Goal: Use online tool/utility: Utilize a website feature to perform a specific function

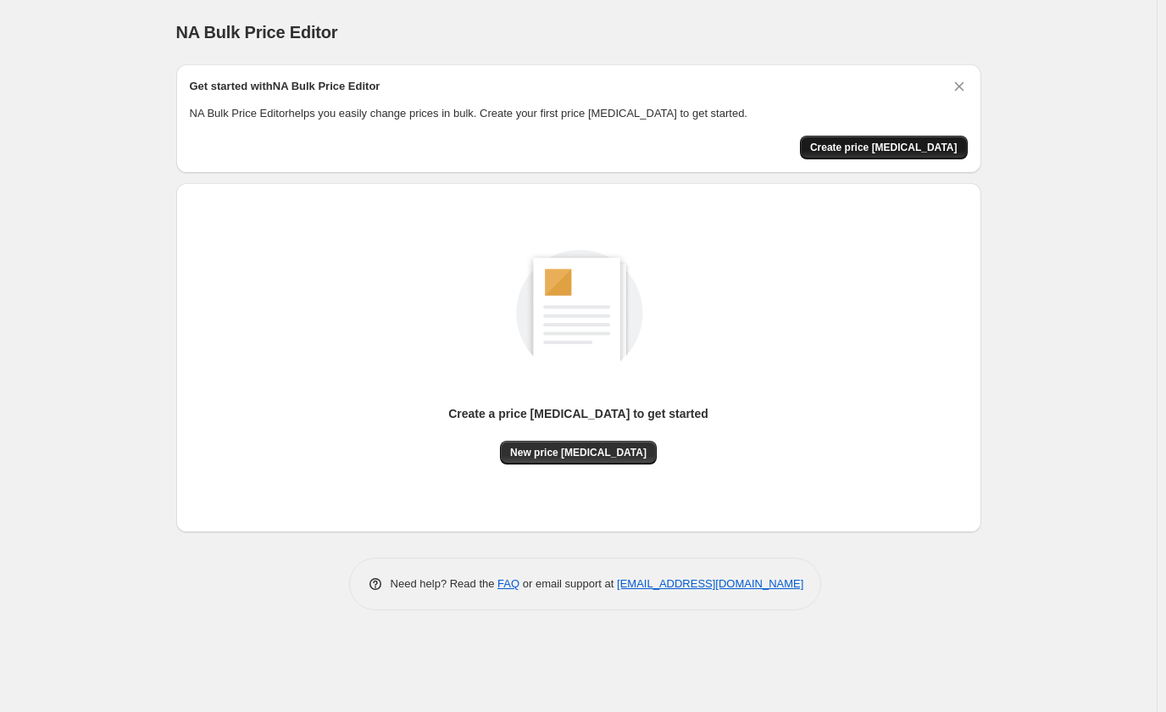
click at [892, 150] on span "Create price [MEDICAL_DATA]" at bounding box center [883, 148] width 147 height 14
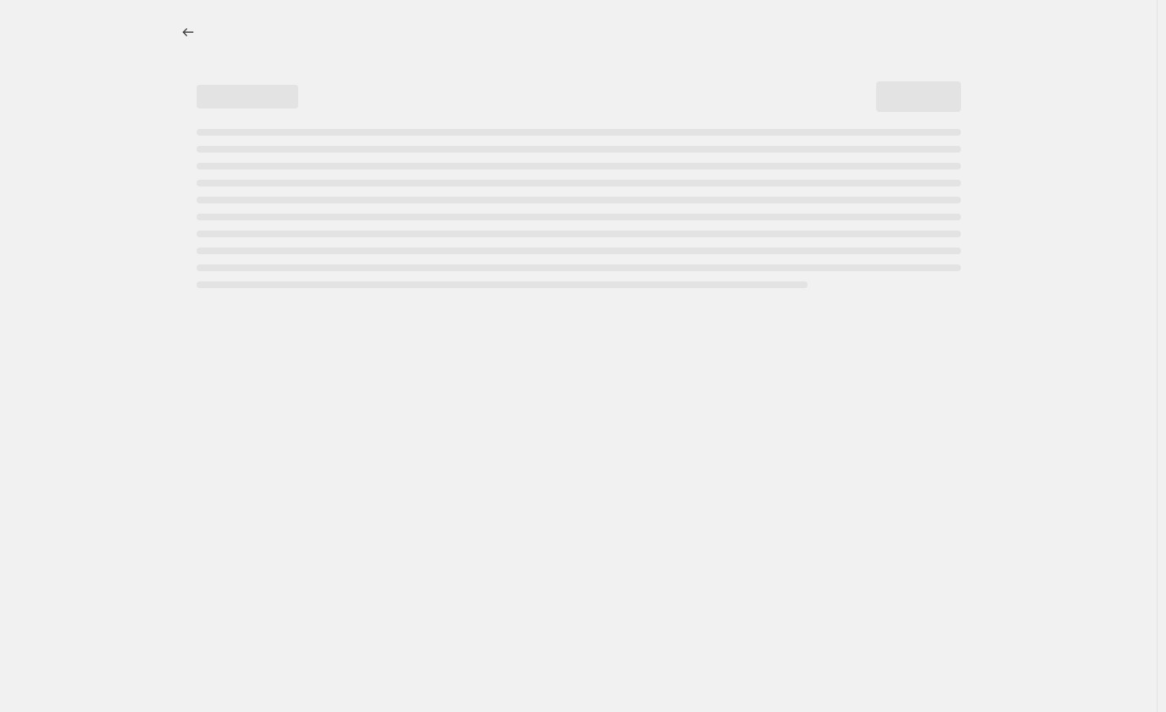
select select "percentage"
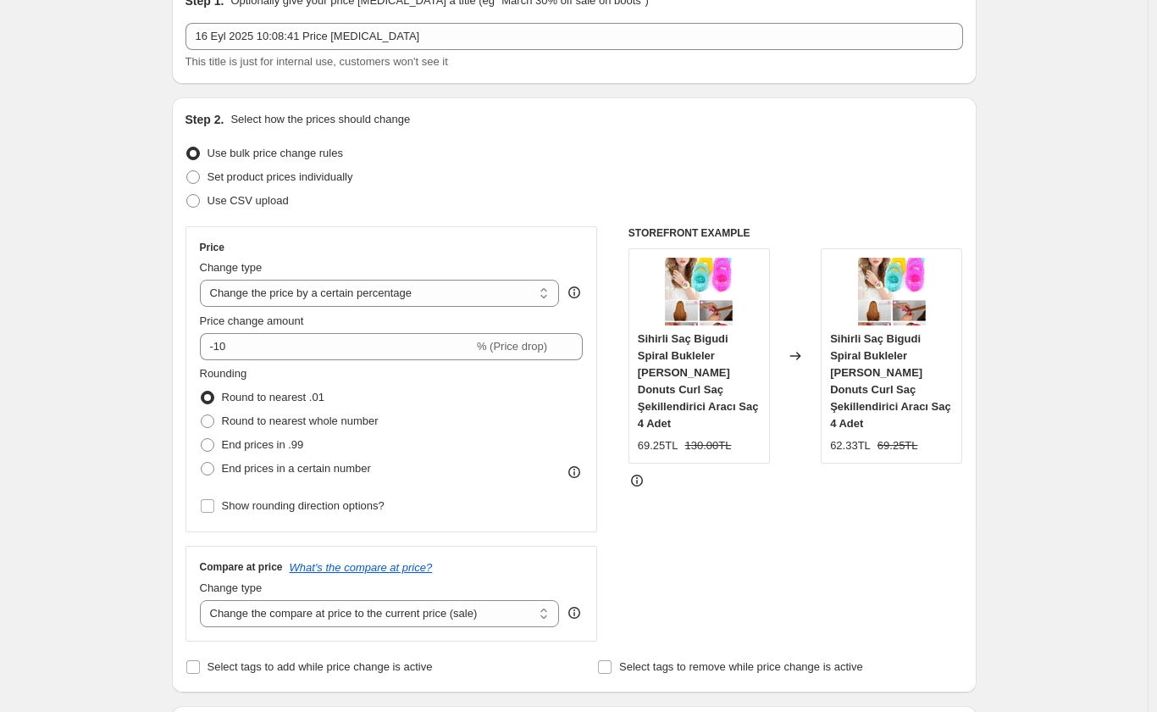
scroll to position [85, 0]
click at [350, 295] on select "Change the price to a certain amount Change the price by a certain amount Chang…" at bounding box center [380, 293] width 360 height 27
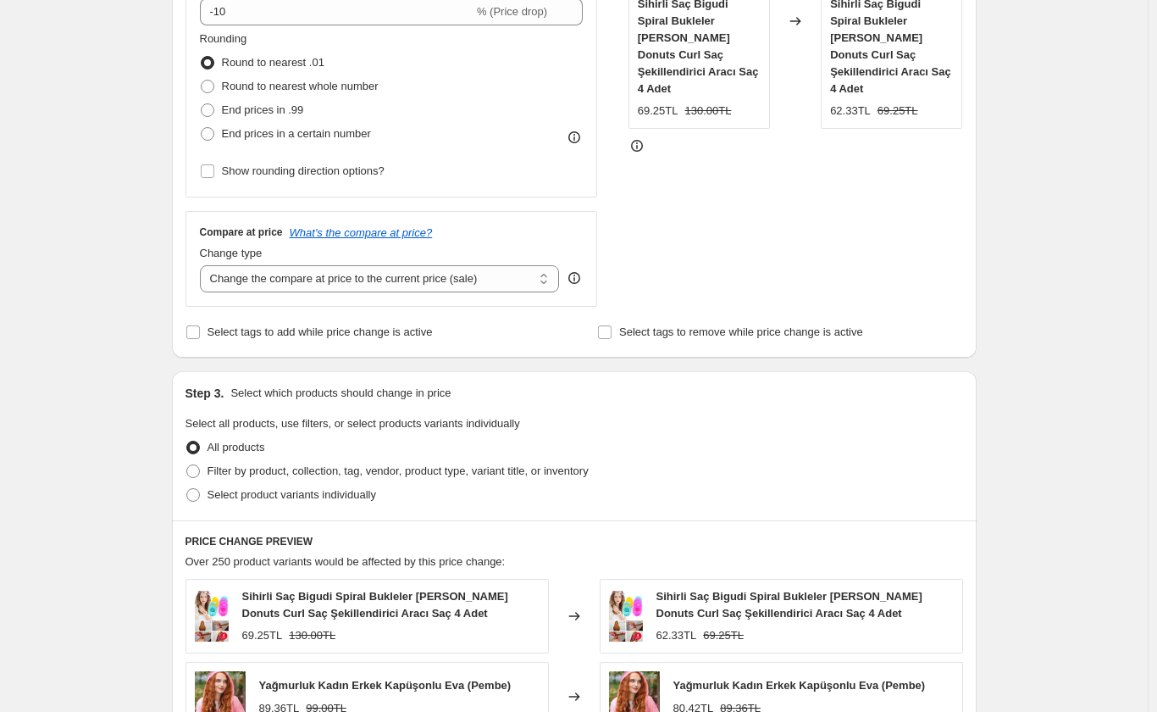
scroll to position [424, 0]
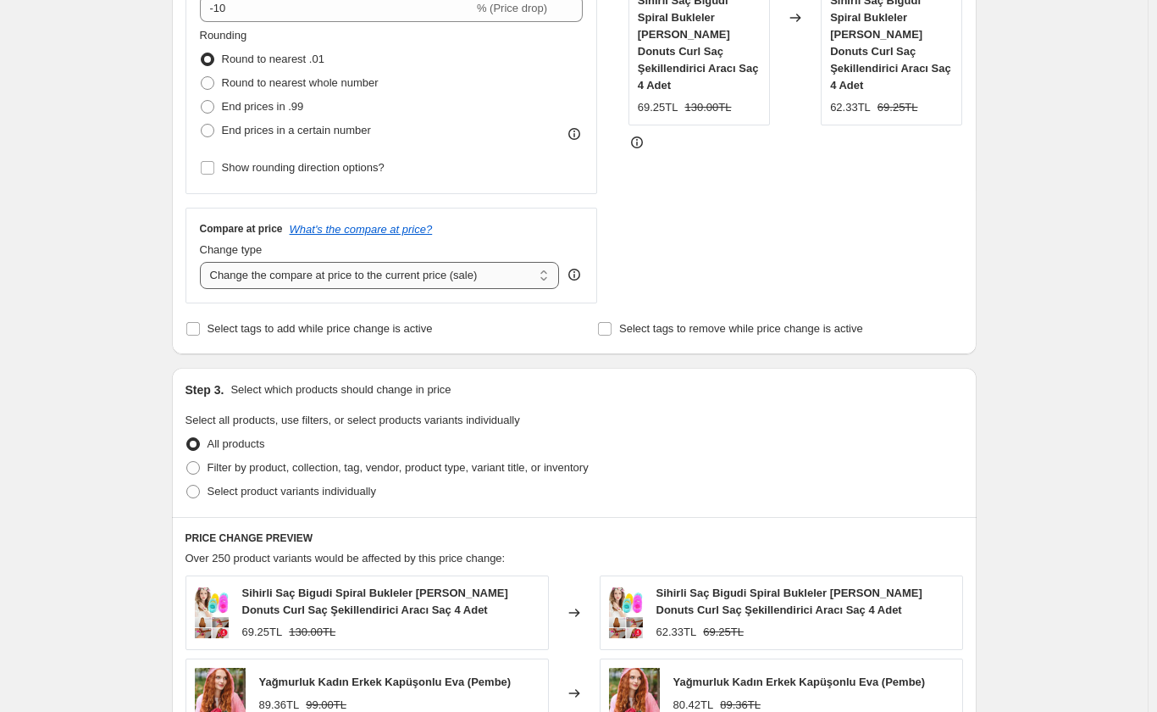
click at [316, 274] on select "Change the compare at price to the current price (sale) Change the compare at p…" at bounding box center [380, 275] width 360 height 27
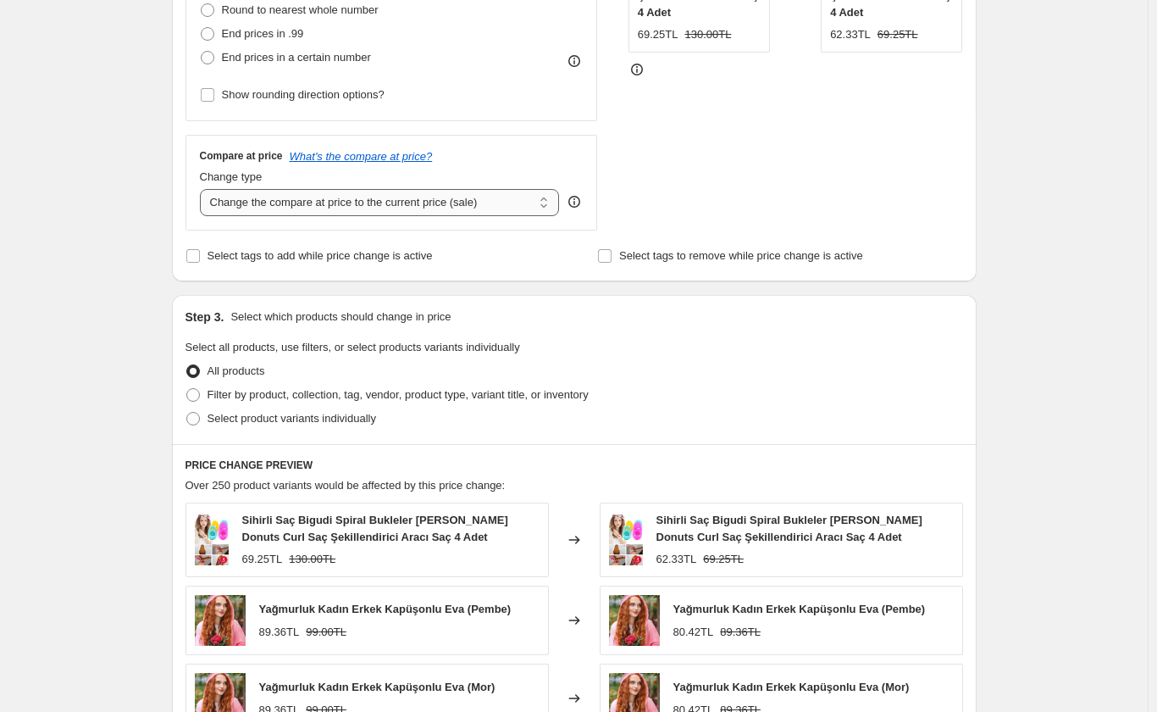
scroll to position [593, 0]
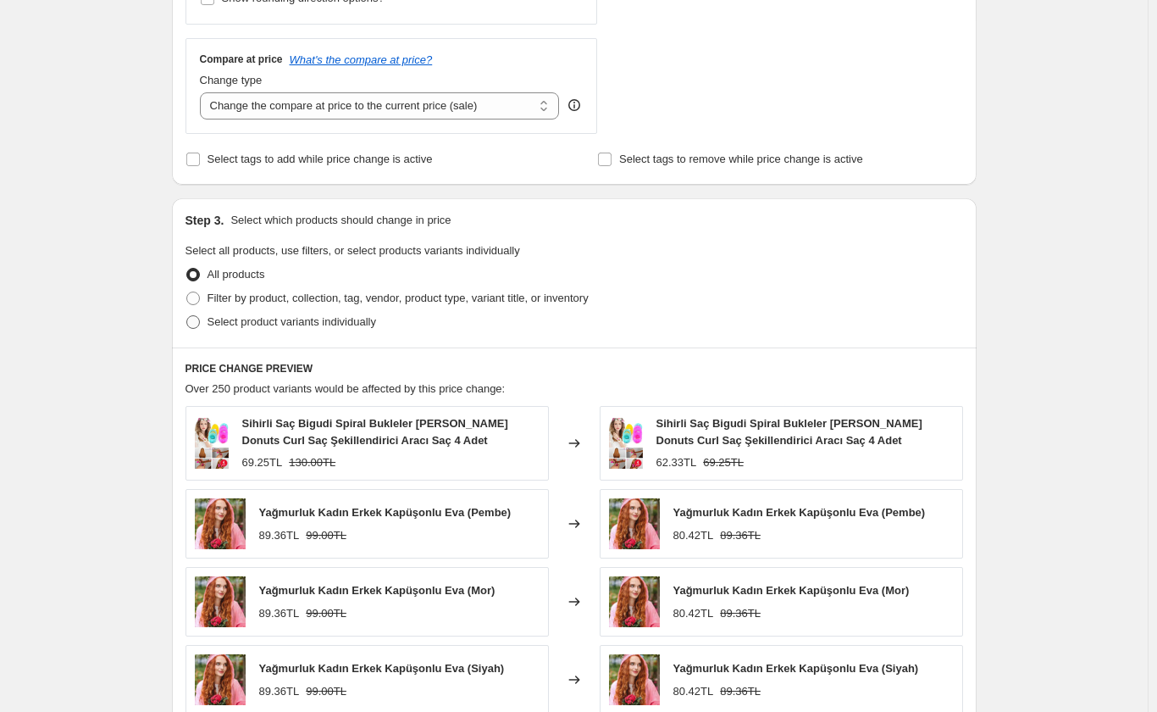
click at [199, 319] on span at bounding box center [193, 322] width 14 height 14
click at [187, 316] on input "Select product variants individually" at bounding box center [186, 315] width 1 height 1
radio input "true"
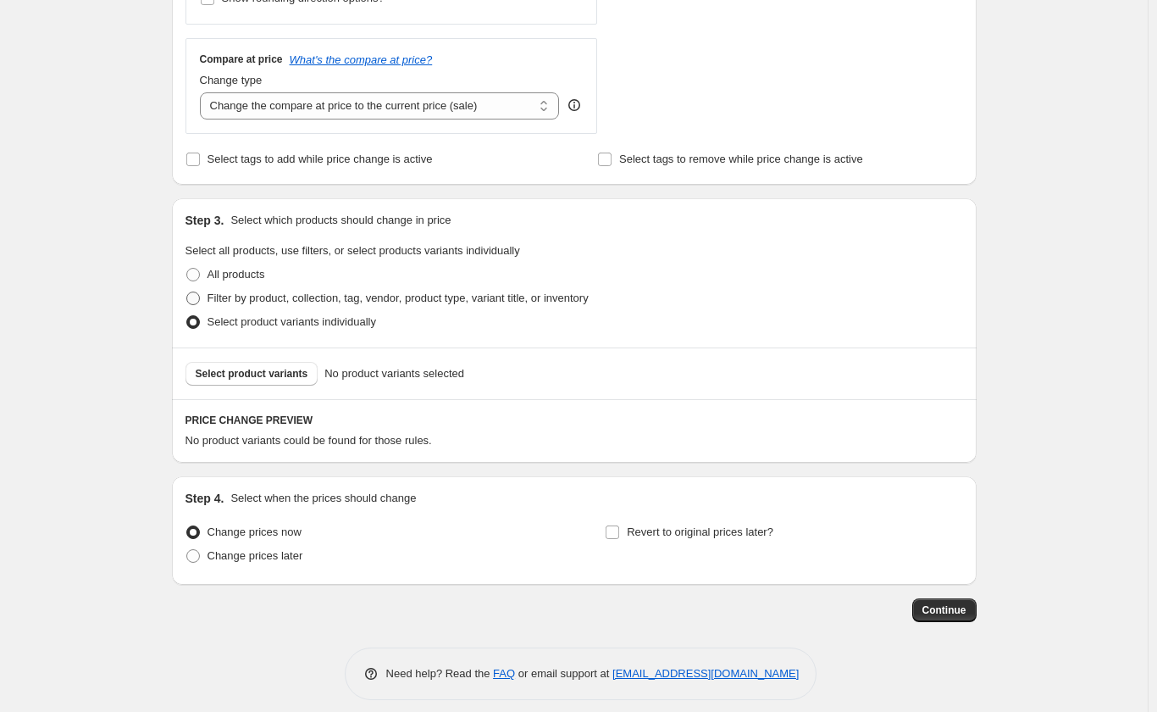
click at [199, 302] on span at bounding box center [193, 298] width 14 height 14
click at [187, 292] on input "Filter by product, collection, tag, vendor, product type, variant title, or inv…" at bounding box center [186, 291] width 1 height 1
radio input "true"
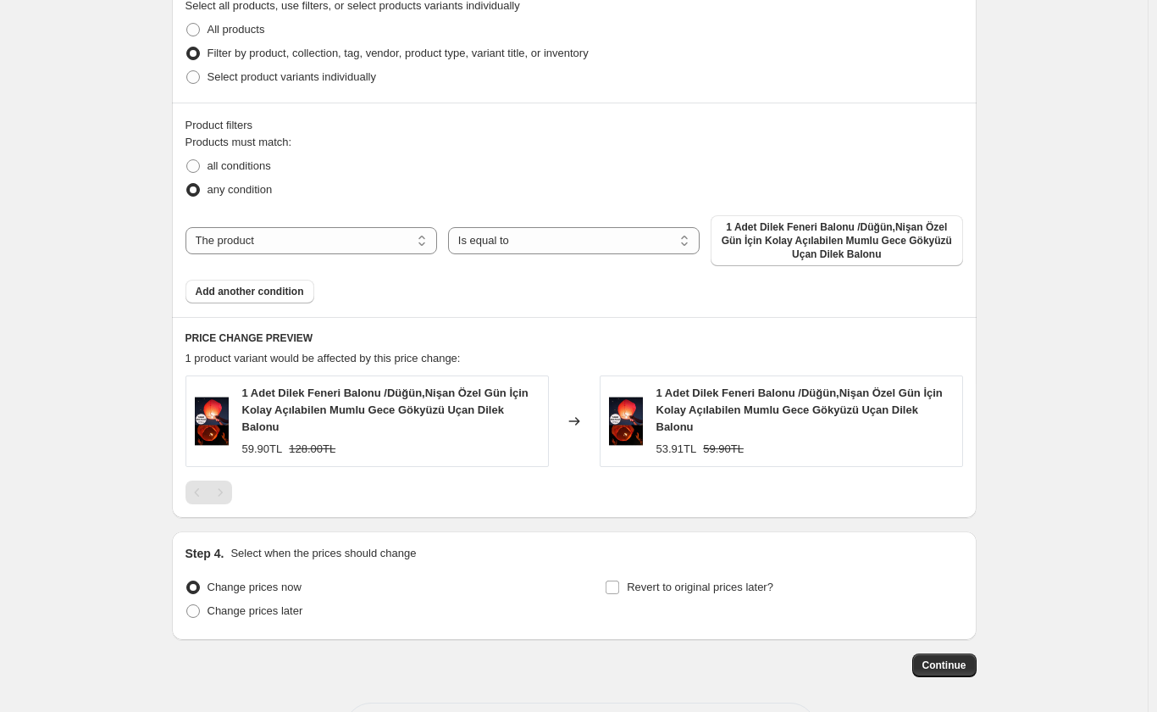
scroll to position [847, 0]
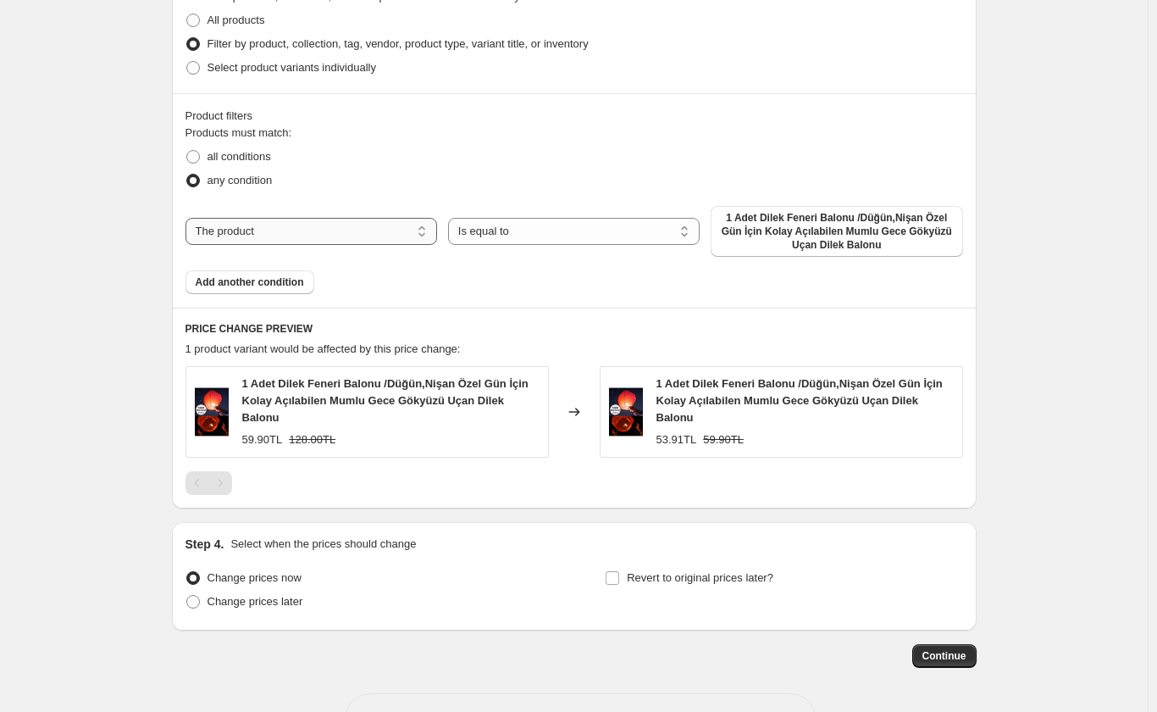
click at [333, 235] on select "The product The product's collection The product's tag The product's vendor The…" at bounding box center [312, 231] width 252 height 27
select select "collection"
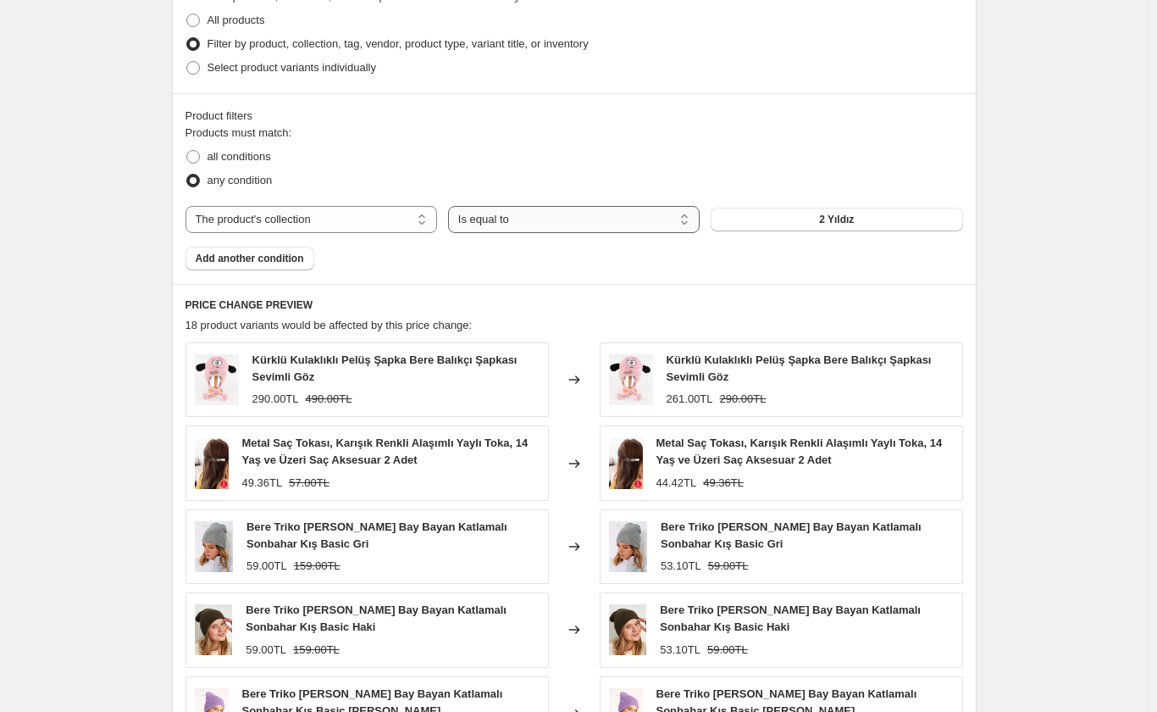
click at [556, 216] on select "Is equal to Is not equal to" at bounding box center [574, 219] width 252 height 27
click at [554, 216] on select "Is equal to Is not equal to" at bounding box center [574, 219] width 252 height 27
click at [241, 262] on span "Add another condition" at bounding box center [250, 259] width 108 height 14
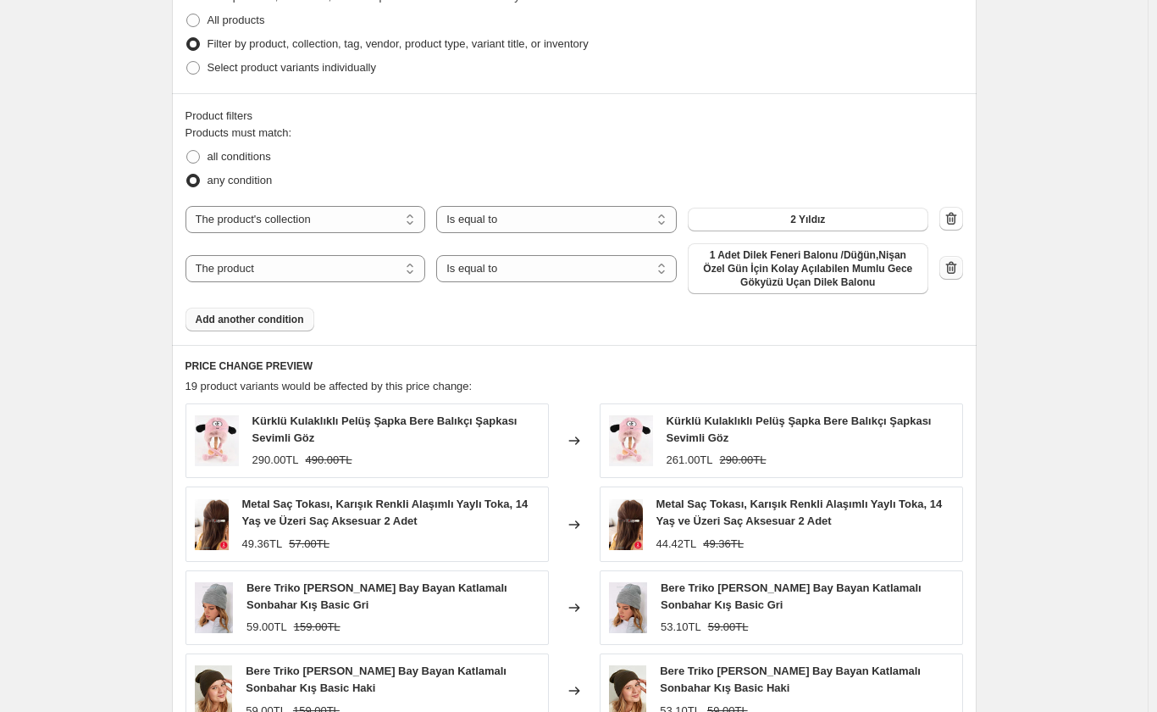
click at [957, 269] on icon "button" at bounding box center [951, 267] width 17 height 17
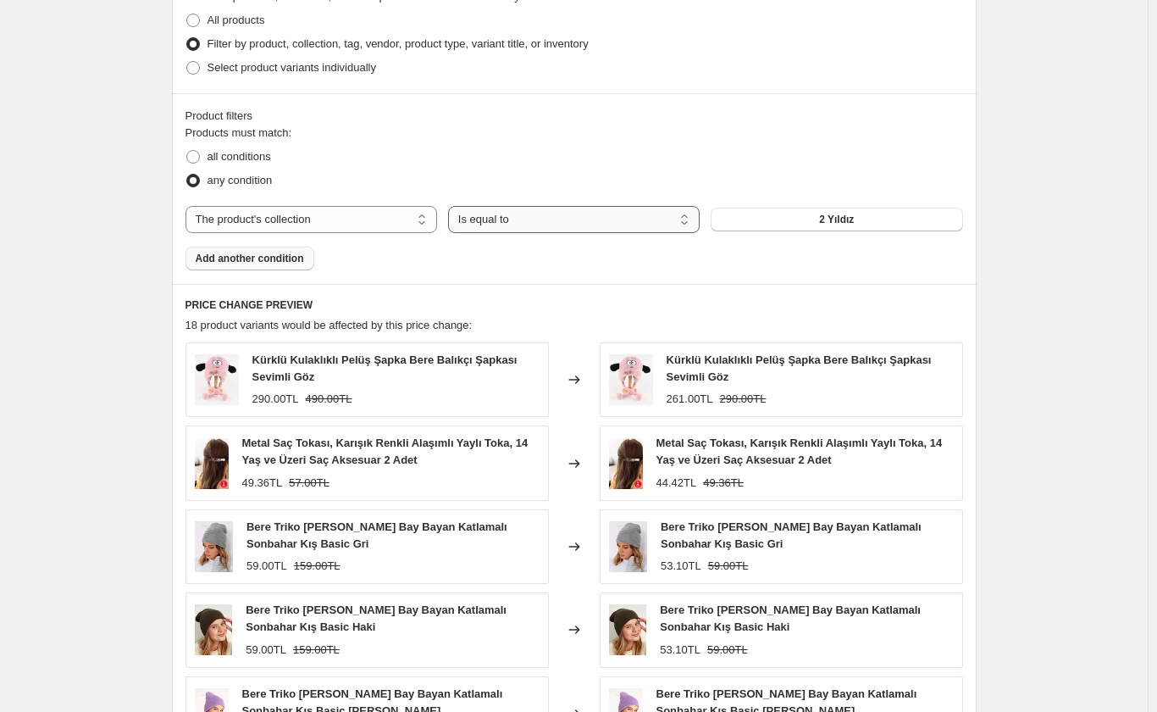
click at [508, 224] on select "Is equal to Is not equal to" at bounding box center [574, 219] width 252 height 27
click at [789, 218] on button "2 Yıldız" at bounding box center [837, 220] width 252 height 24
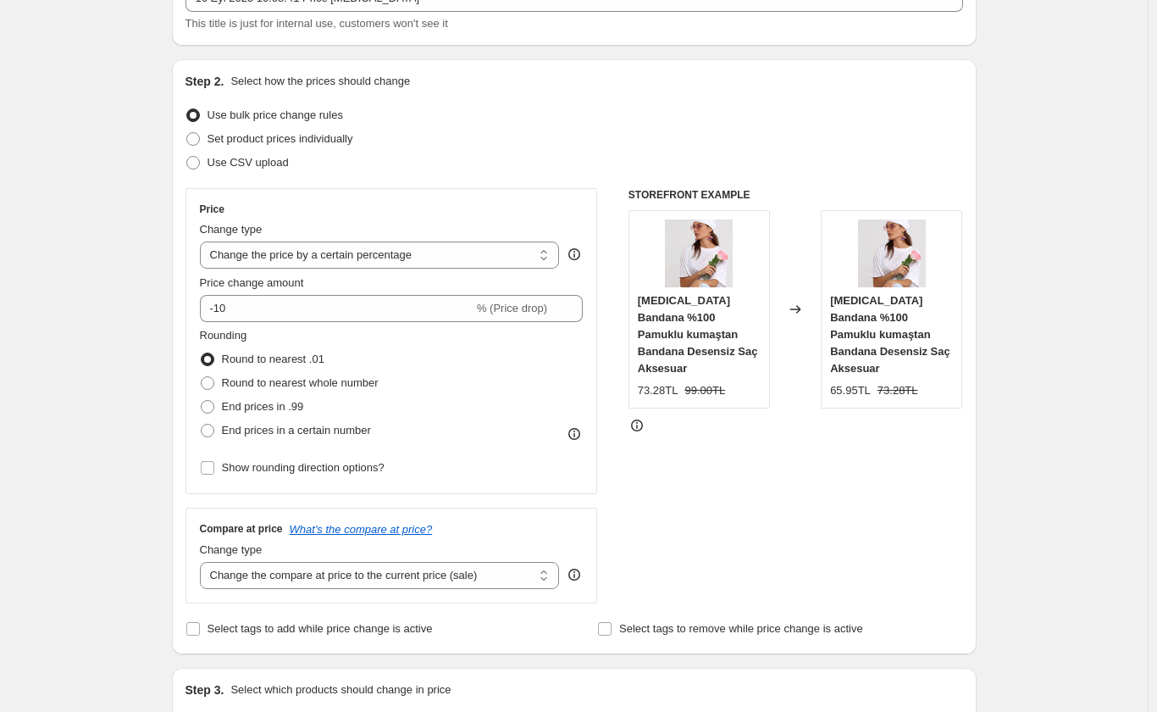
scroll to position [94, 0]
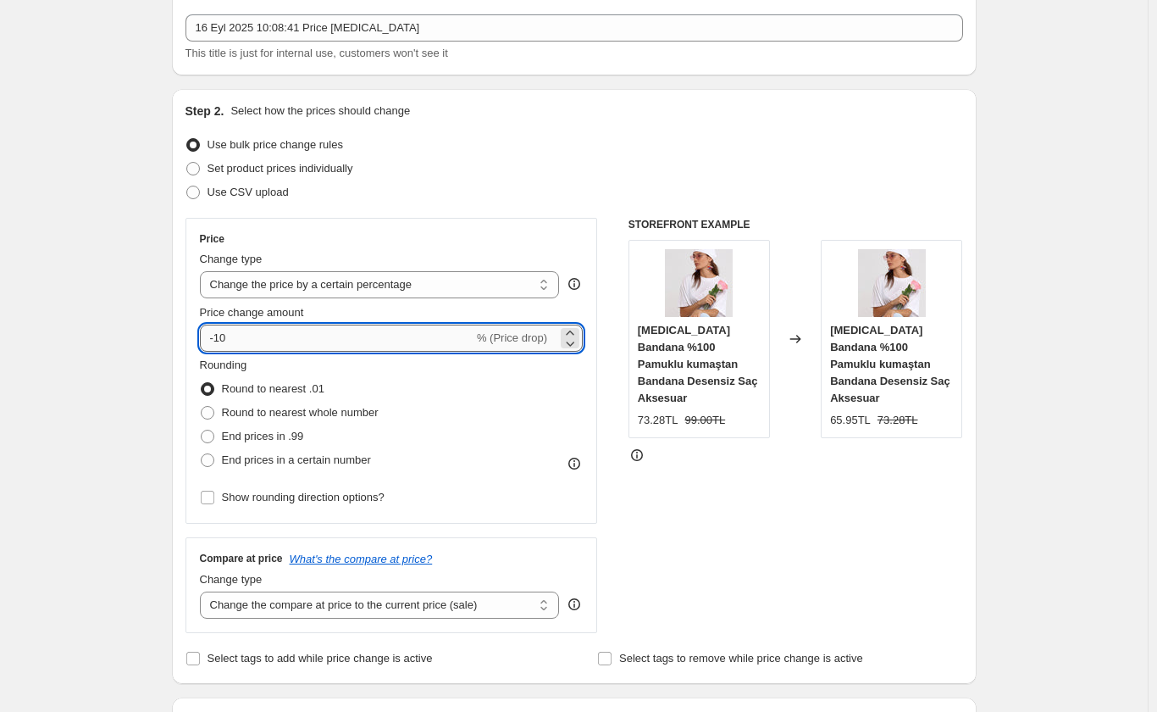
click at [268, 341] on input "-10" at bounding box center [337, 337] width 274 height 27
click at [258, 341] on input "-10" at bounding box center [337, 337] width 274 height 27
click at [577, 345] on icon at bounding box center [570, 343] width 17 height 17
type input "-11"
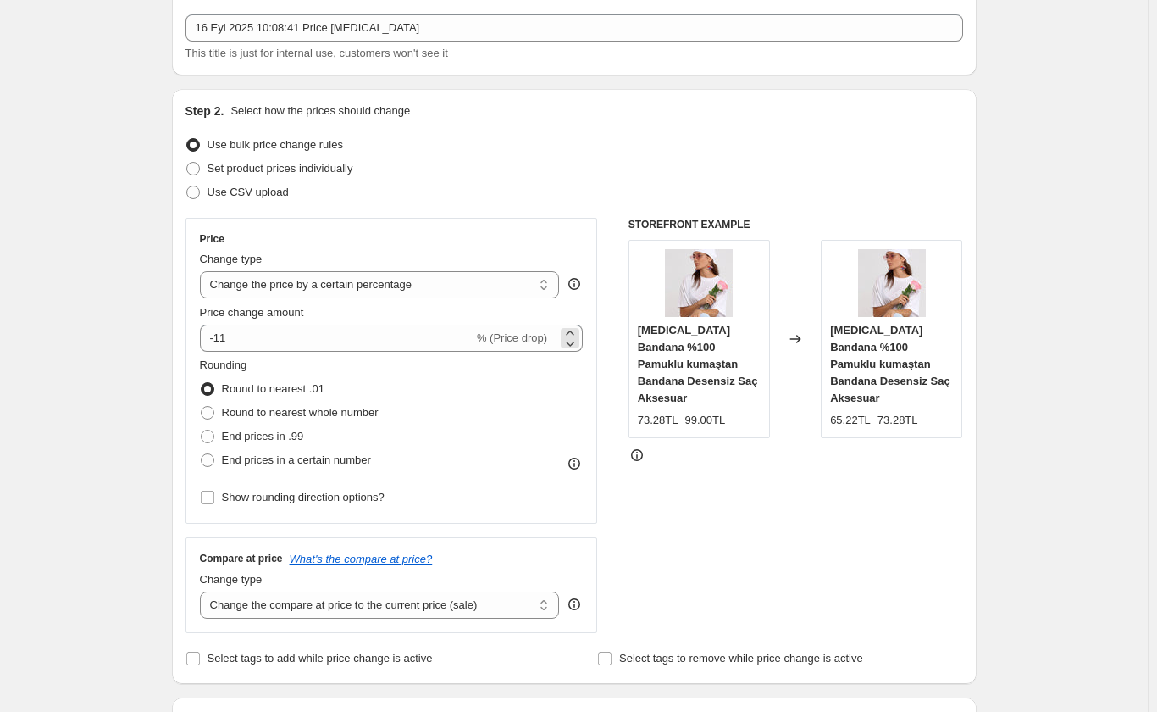
click at [535, 340] on span "% (Price drop)" at bounding box center [512, 337] width 70 height 13
select select "to"
click at [203, 271] on select "Change the price to a certain amount Change the price by a certain amount Chang…" at bounding box center [380, 284] width 360 height 27
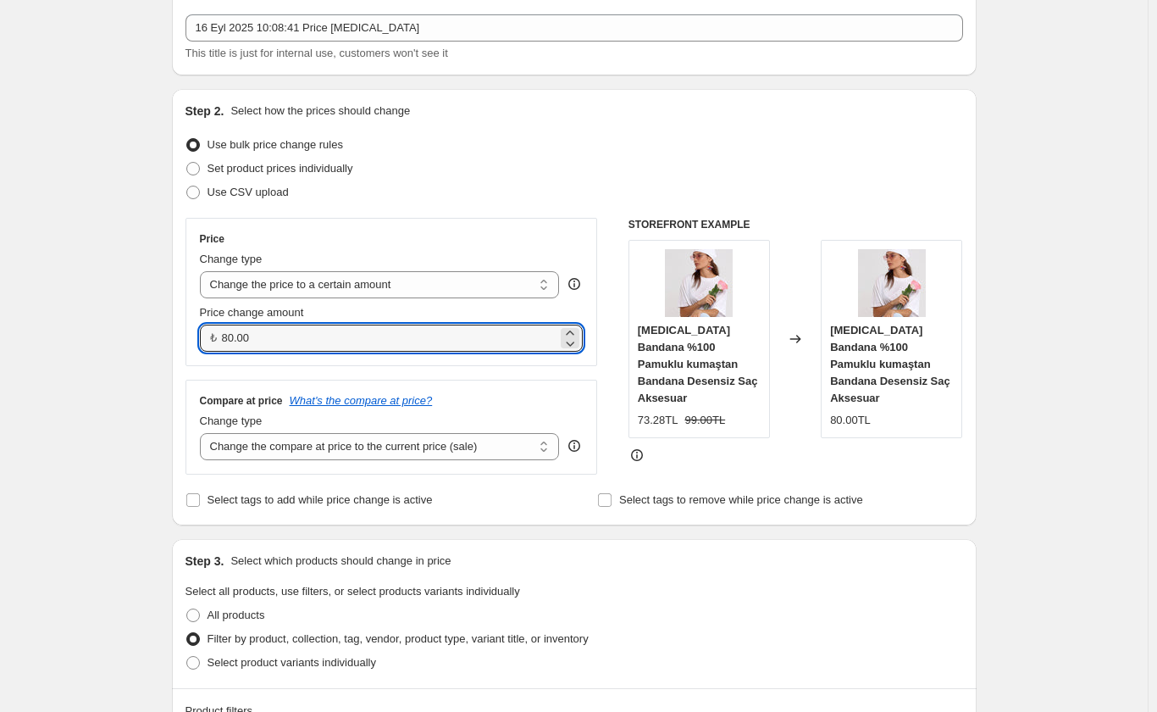
drag, startPoint x: 275, startPoint y: 330, endPoint x: 169, endPoint y: 331, distance: 106.8
type input "59.90"
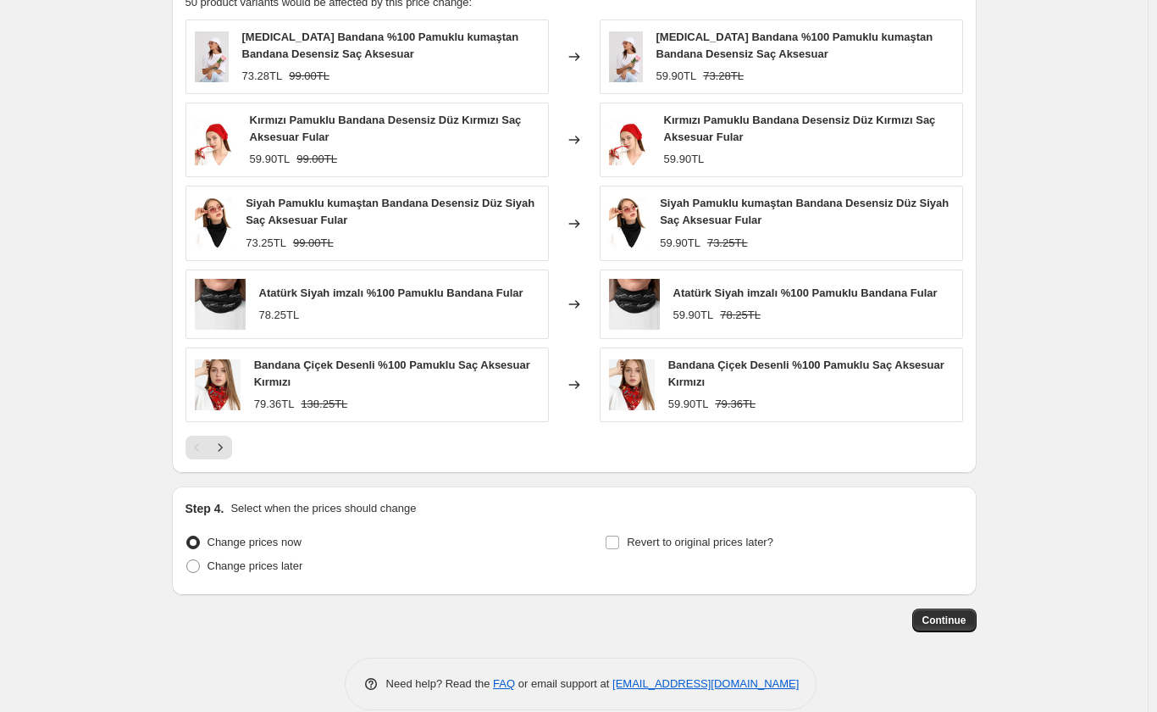
scroll to position [1026, 0]
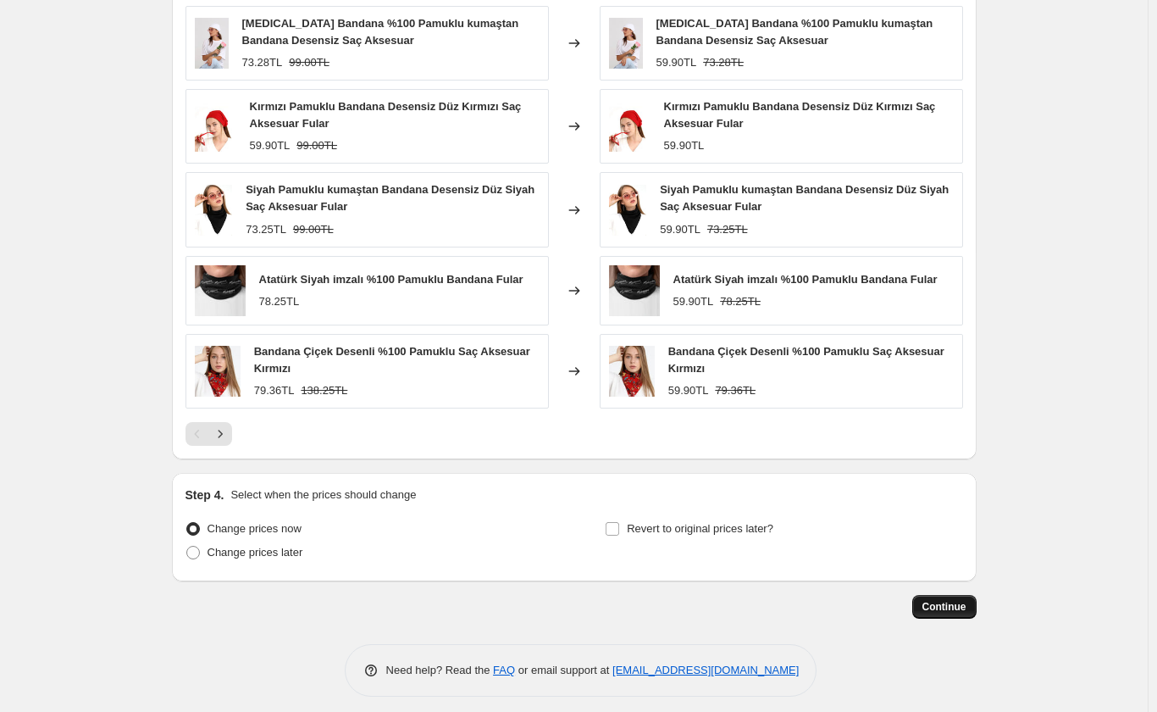
click at [962, 606] on span "Continue" at bounding box center [945, 607] width 44 height 14
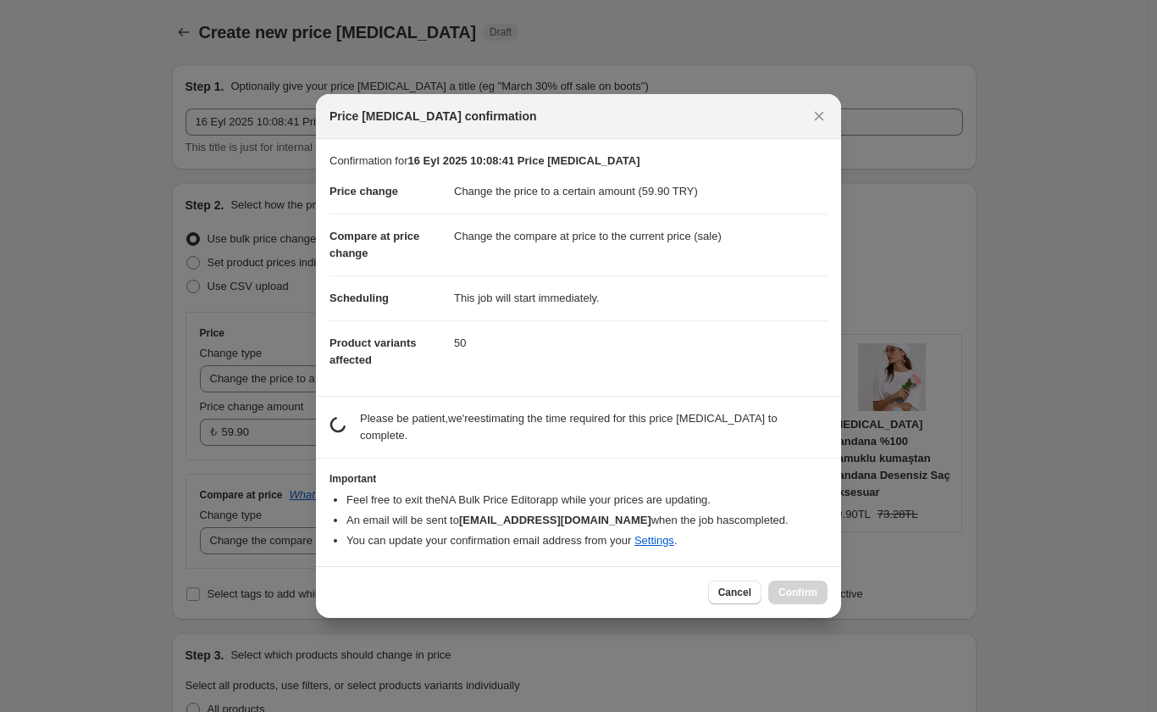
scroll to position [0, 0]
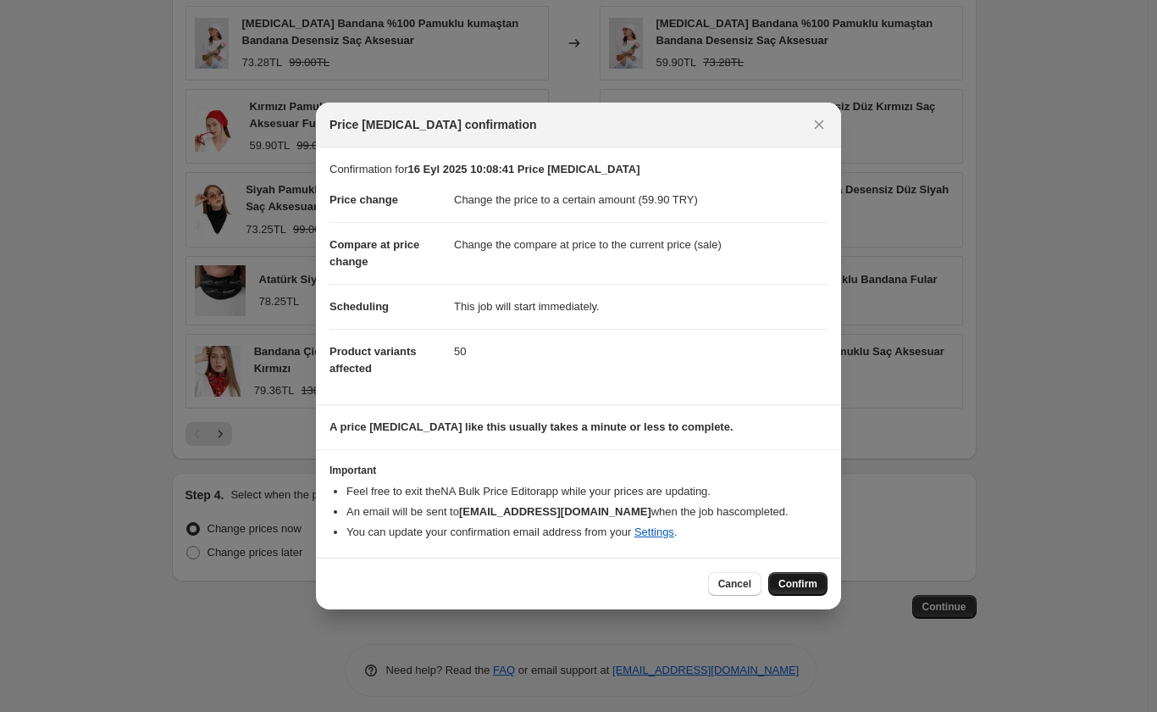
click at [799, 584] on span "Confirm" at bounding box center [798, 584] width 39 height 14
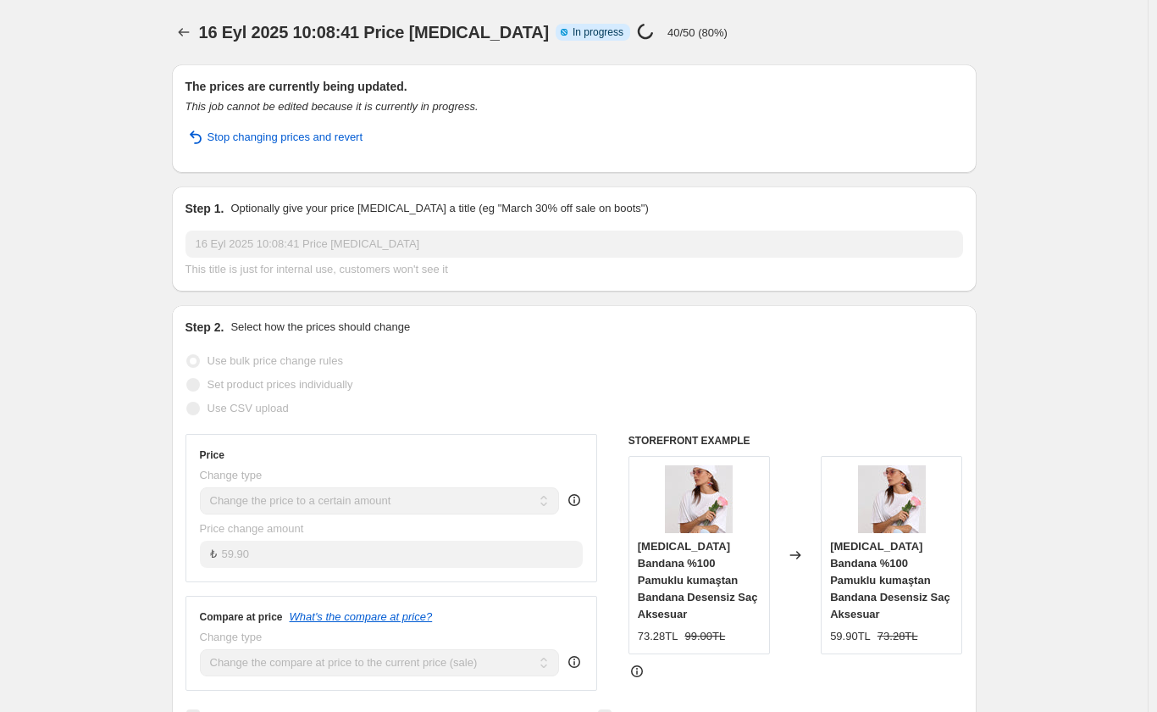
select select "collection"
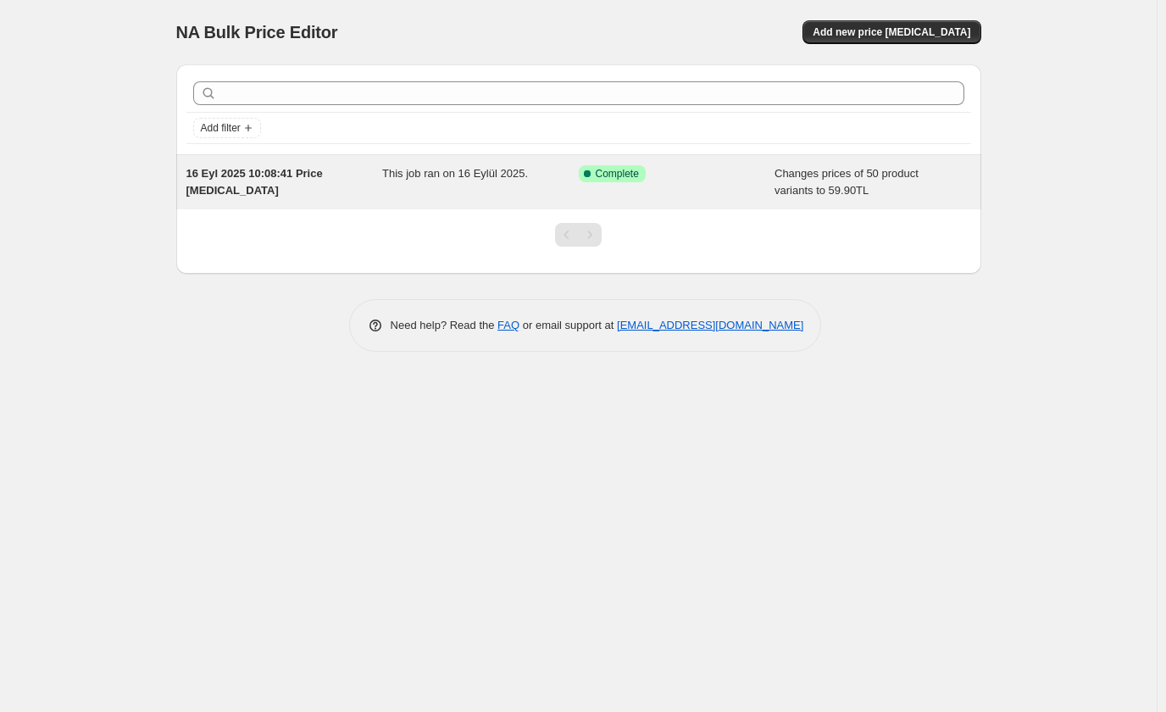
click at [833, 179] on span "Changes prices of 50 product variants to 59.90TL" at bounding box center [846, 182] width 144 height 30
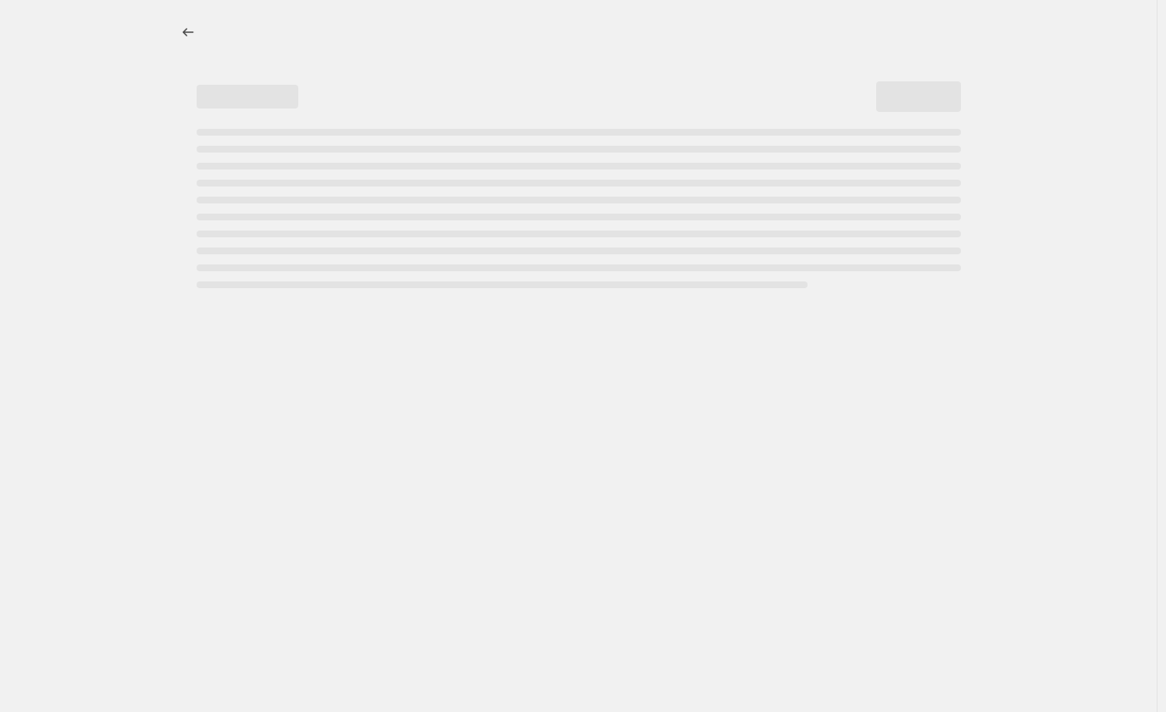
select select "collection"
